Goal: Task Accomplishment & Management: Complete application form

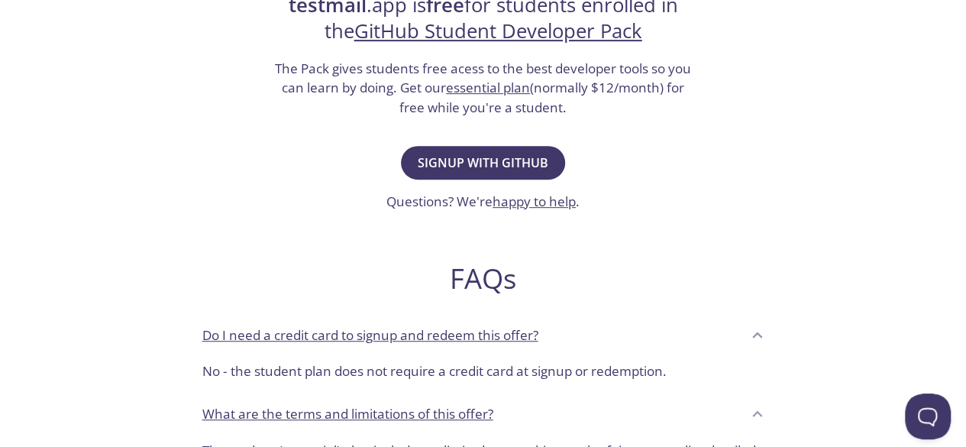
scroll to position [340, 0]
click at [518, 169] on span "Signup with GitHub" at bounding box center [483, 161] width 131 height 21
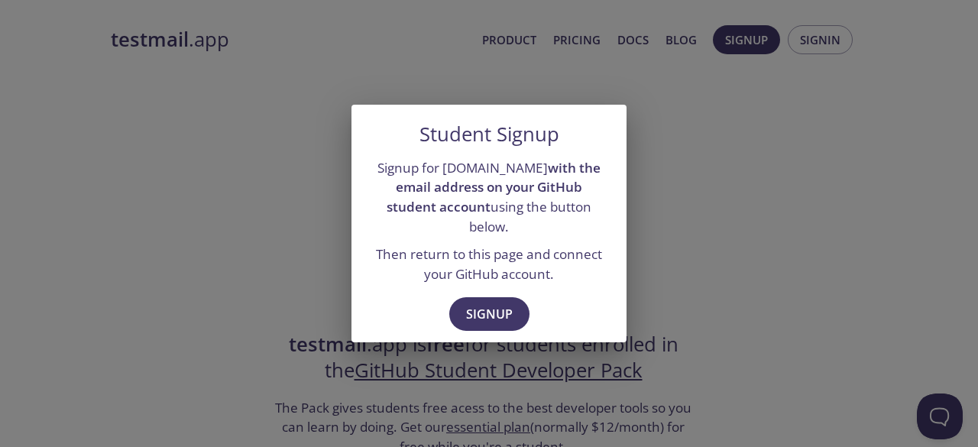
click at [728, 194] on div "Student Signup Signup for [DOMAIN_NAME] with the email address on your GitHub s…" at bounding box center [489, 223] width 978 height 447
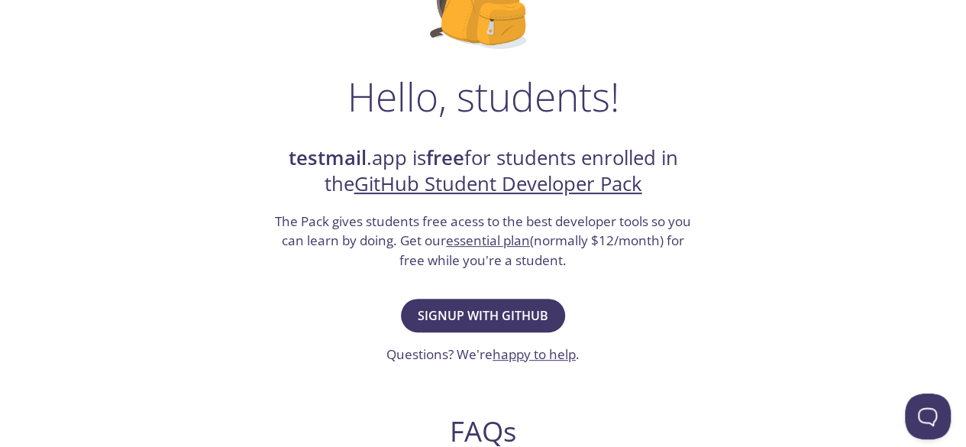
scroll to position [189, 0]
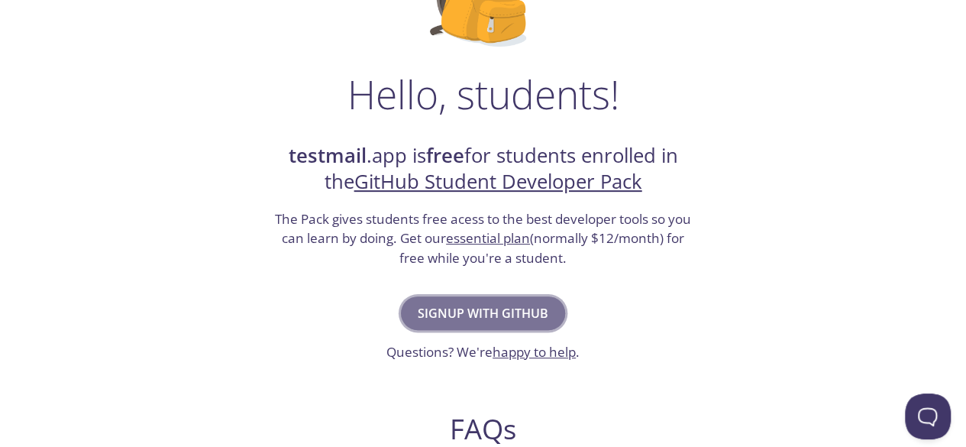
click at [524, 309] on span "Signup with GitHub" at bounding box center [483, 313] width 131 height 21
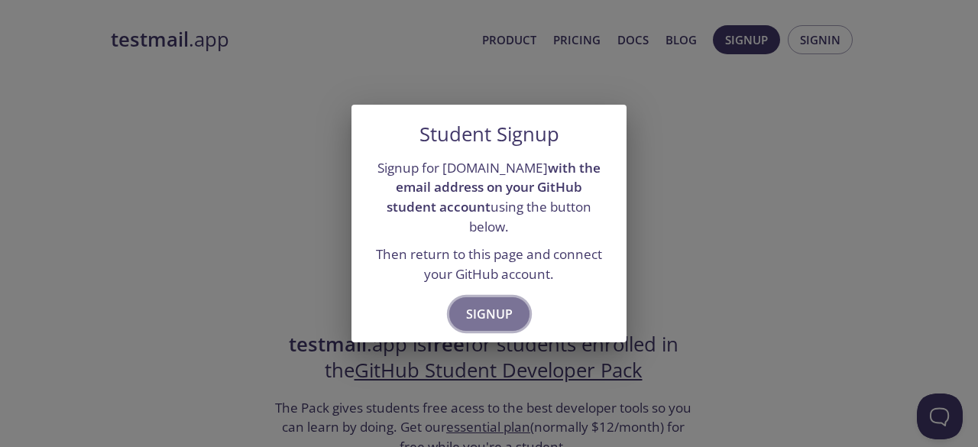
click at [503, 303] on span "Signup" at bounding box center [489, 313] width 47 height 21
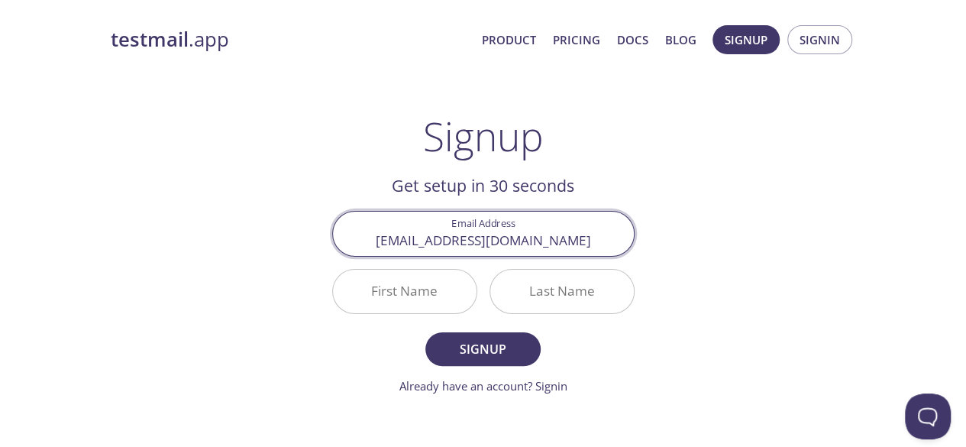
type input "[EMAIL_ADDRESS][DOMAIN_NAME]"
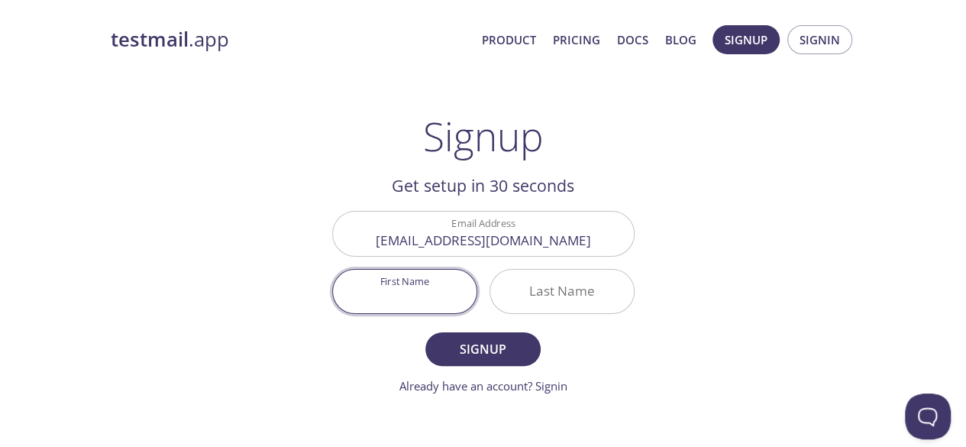
click at [447, 290] on body "testmail .app Product Pricing Docs Blog Signup Signin Signup Get setup in 30 se…" at bounding box center [483, 365] width 966 height 701
type input "[PERSON_NAME]"
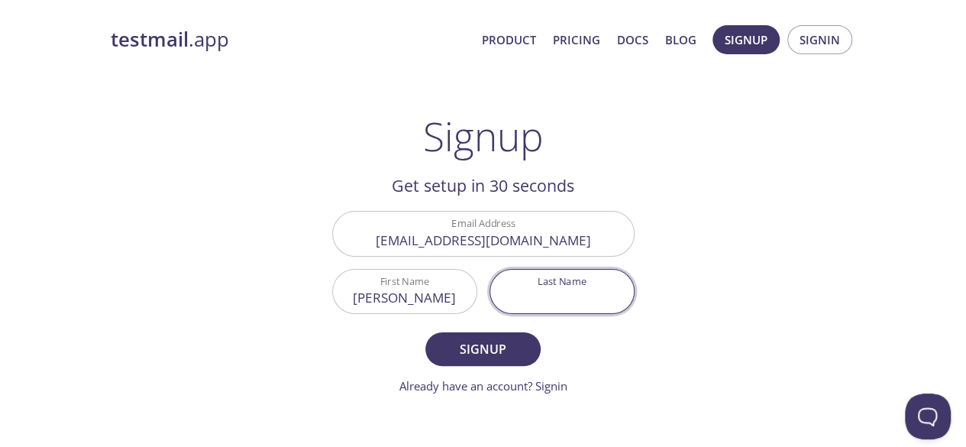
click at [519, 283] on input "Last Name" at bounding box center [562, 292] width 144 height 44
type input "[PERSON_NAME]"
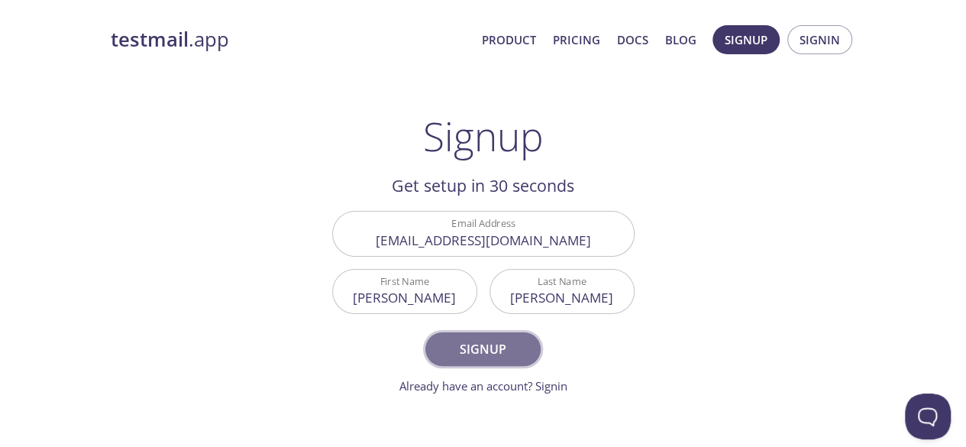
click at [498, 343] on span "Signup" at bounding box center [482, 348] width 81 height 21
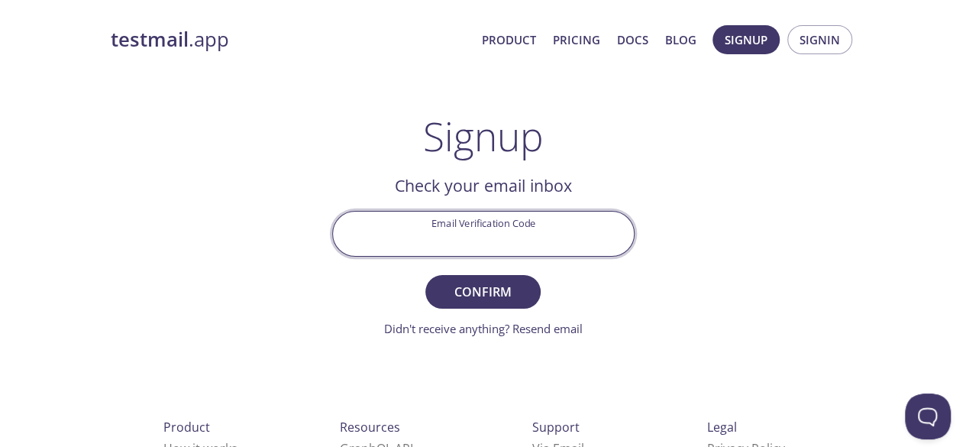
click at [509, 231] on input "Email Verification Code" at bounding box center [483, 234] width 301 height 44
paste input "MBVJUSL"
type input "MBVJUSL"
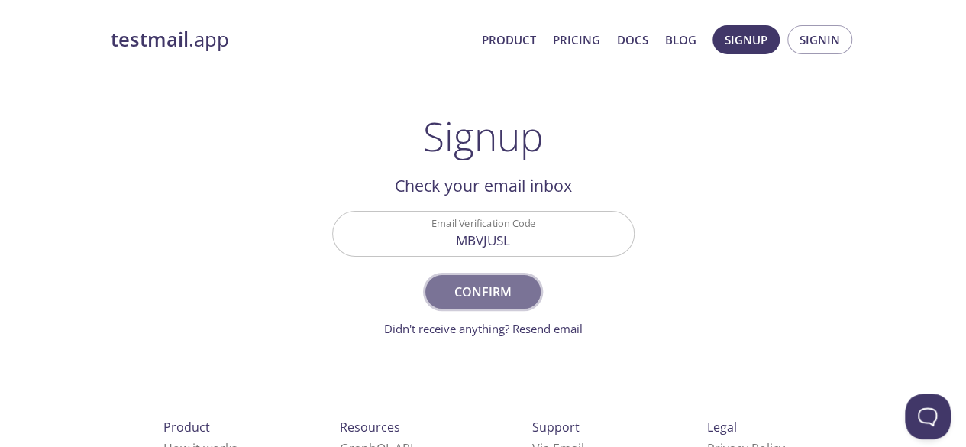
click at [497, 291] on span "Confirm" at bounding box center [482, 291] width 81 height 21
